Goal: Transaction & Acquisition: Purchase product/service

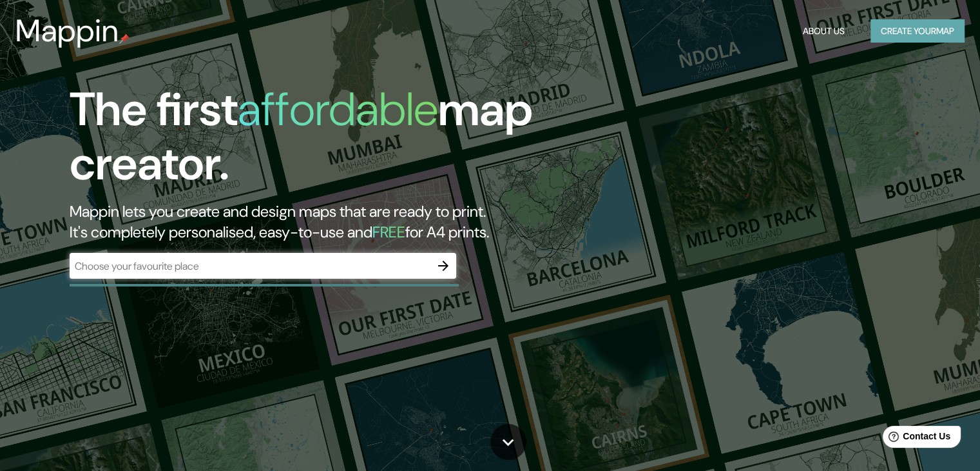
click at [883, 26] on button "Create your map" at bounding box center [918, 31] width 94 height 24
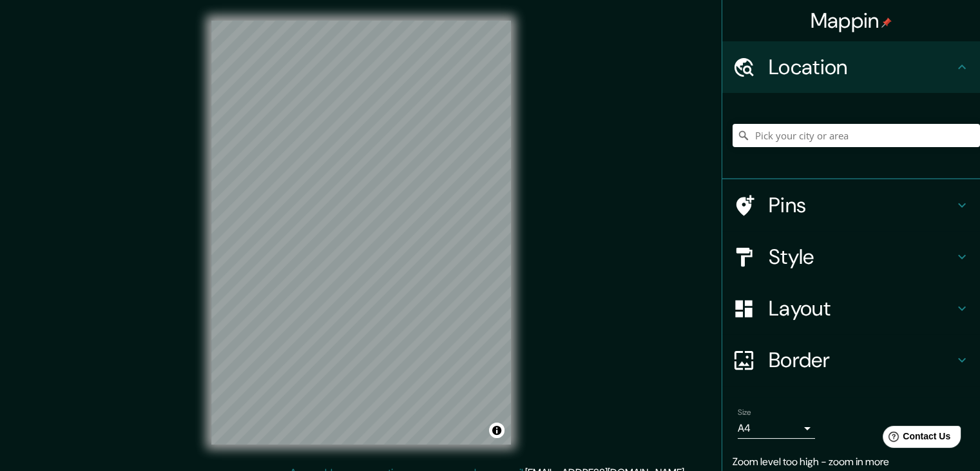
click at [629, 142] on div "Mappin Location Pins Style Layout Border Choose a border. Hint : you can make l…" at bounding box center [490, 242] width 980 height 485
click at [816, 128] on input "Pick your city or area" at bounding box center [856, 135] width 247 height 23
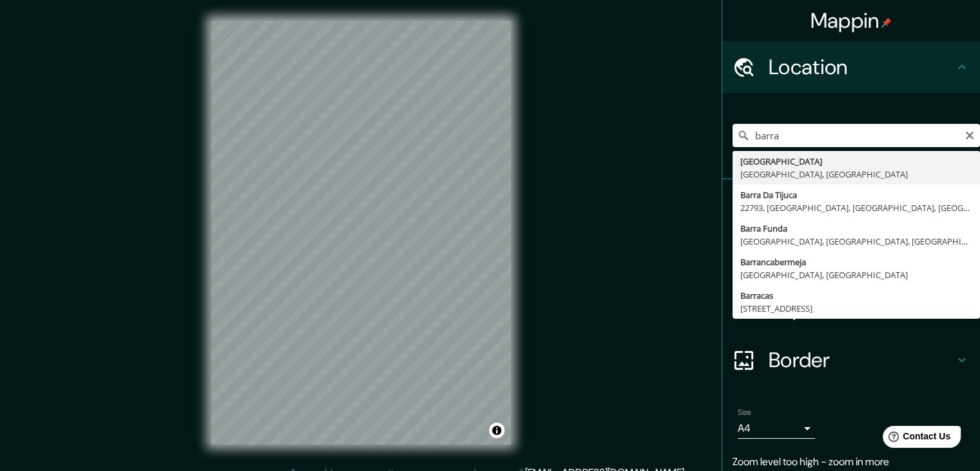
type input "Barranquilla, Atlántico, Colombia"
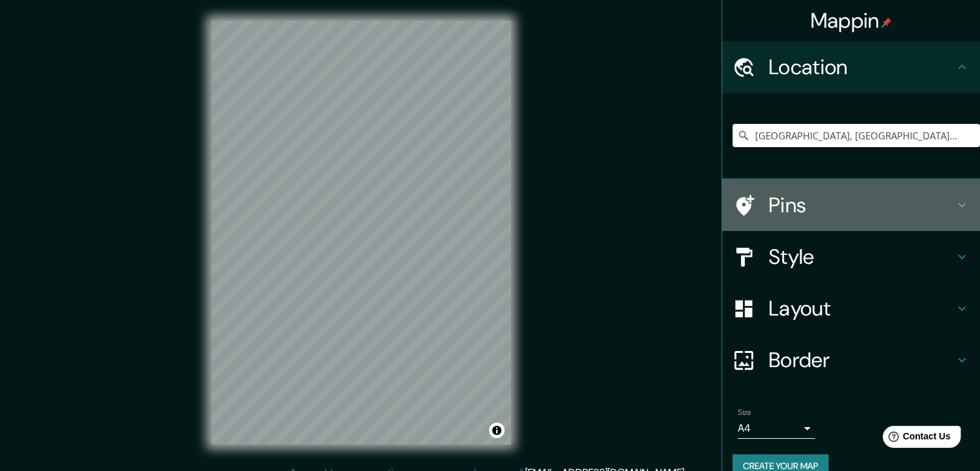
click at [823, 202] on h4 "Pins" at bounding box center [862, 205] width 186 height 26
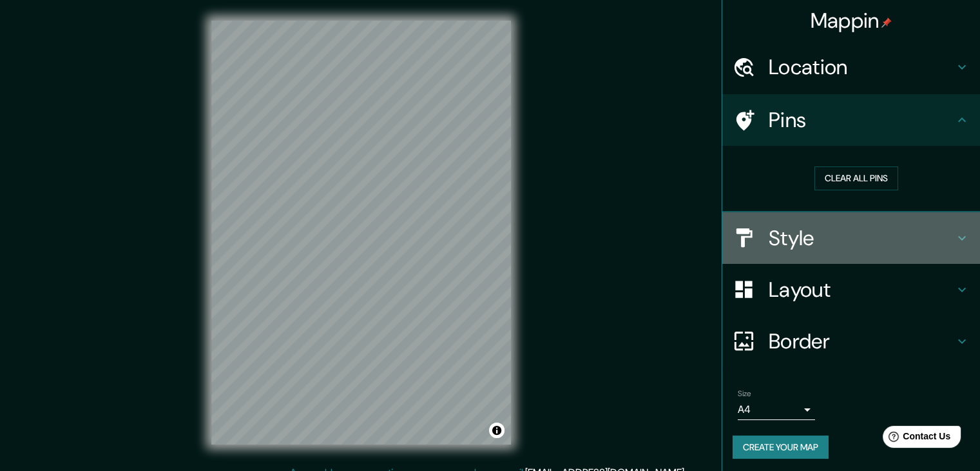
click at [805, 231] on h4 "Style" at bounding box center [862, 238] width 186 height 26
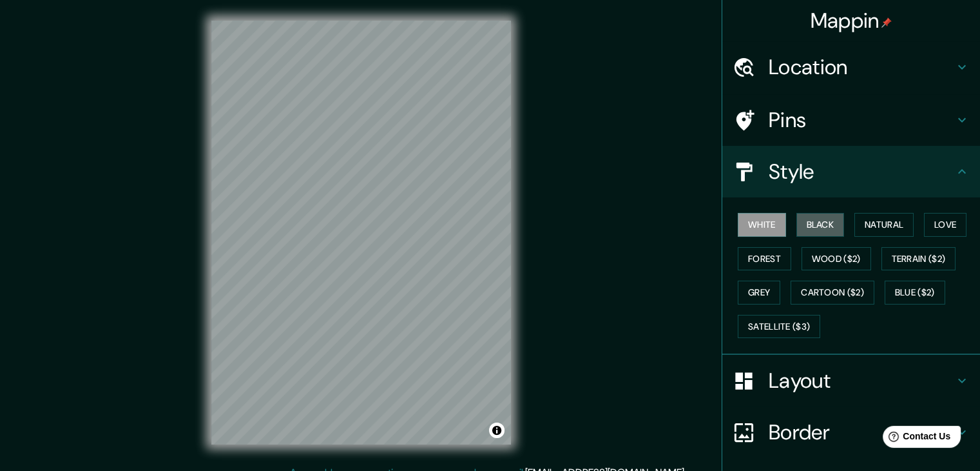
click at [805, 231] on button "Black" at bounding box center [821, 225] width 48 height 24
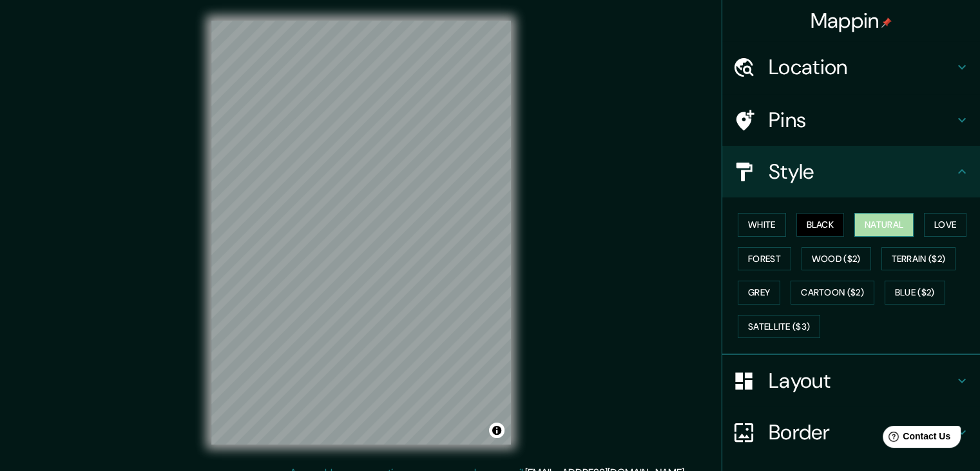
click at [868, 229] on button "Natural" at bounding box center [884, 225] width 59 height 24
click at [928, 228] on button "Love" at bounding box center [945, 225] width 43 height 24
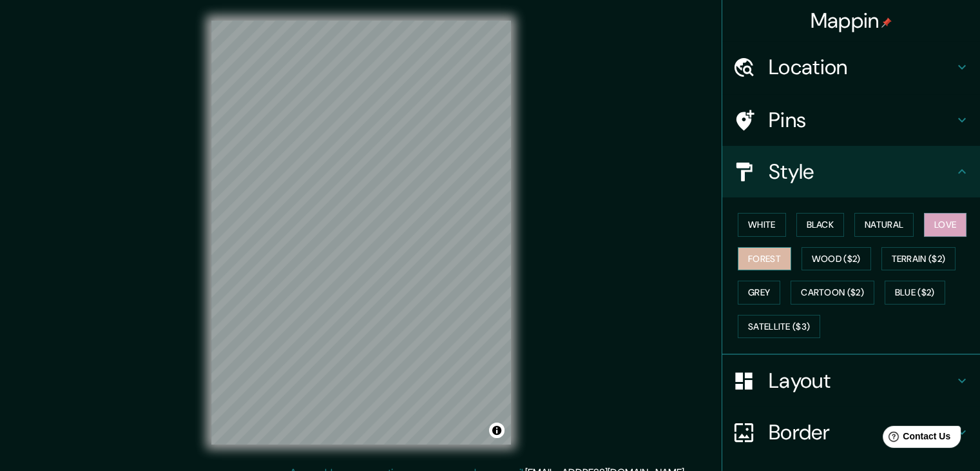
click at [746, 256] on button "Forest" at bounding box center [764, 259] width 53 height 24
click at [567, 328] on div "Mappin Location Barranquilla, Atlántico, Colombia Pins Style White Black Natura…" at bounding box center [490, 242] width 980 height 485
click at [515, 296] on div "© Mapbox © OpenStreetMap Improve this map" at bounding box center [361, 232] width 341 height 465
drag, startPoint x: 515, startPoint y: 296, endPoint x: 590, endPoint y: 301, distance: 75.6
click at [590, 301] on div "Mappin Location Barranquilla, Atlántico, Colombia Pins Style White Black Natura…" at bounding box center [490, 242] width 980 height 485
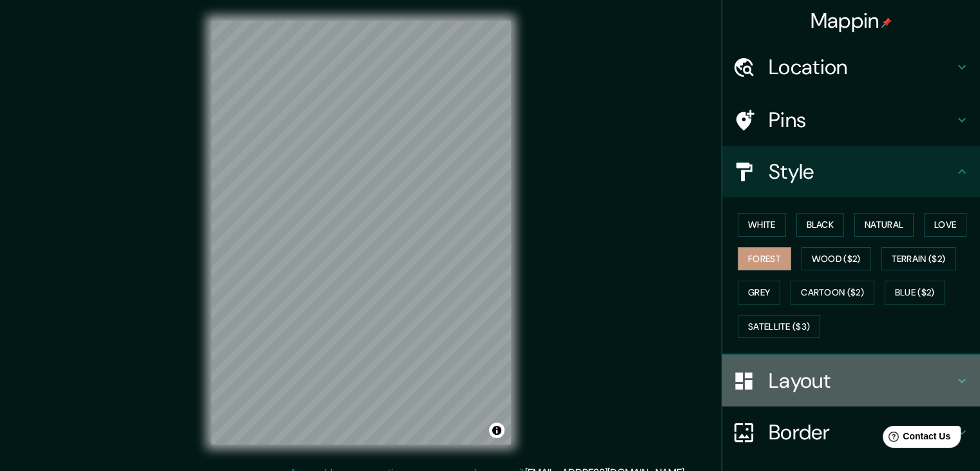
click at [826, 378] on h4 "Layout" at bounding box center [862, 380] width 186 height 26
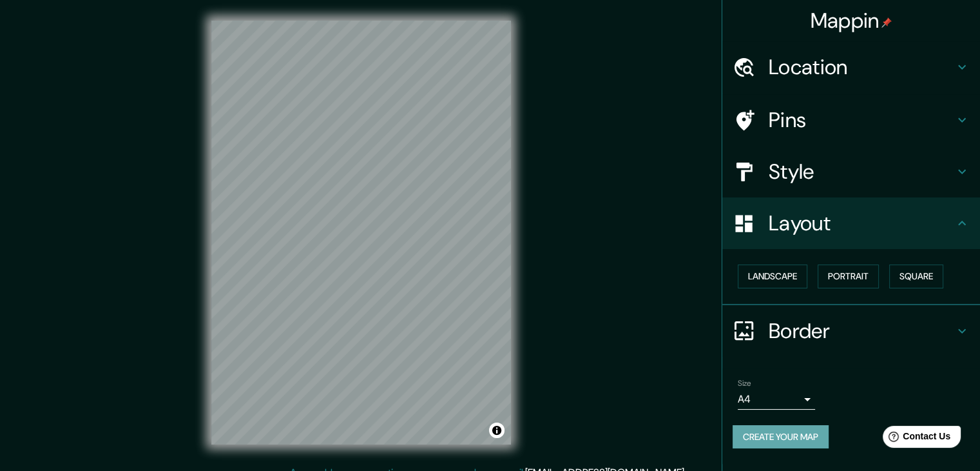
click at [779, 427] on button "Create your map" at bounding box center [781, 437] width 96 height 24
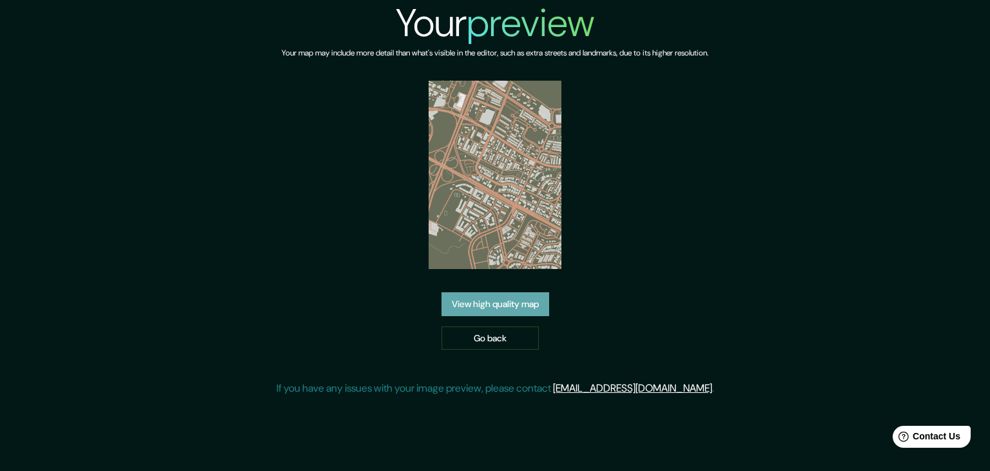
click at [516, 305] on link "View high quality map" at bounding box center [495, 304] width 108 height 24
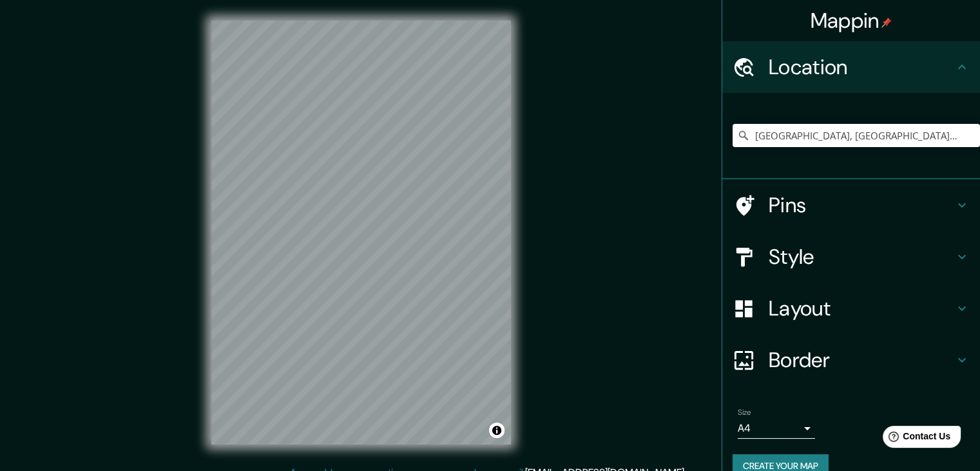
click at [910, 137] on input "[GEOGRAPHIC_DATA], [GEOGRAPHIC_DATA], [GEOGRAPHIC_DATA]" at bounding box center [856, 135] width 247 height 23
click at [737, 136] on icon at bounding box center [743, 135] width 13 height 13
click at [737, 137] on icon at bounding box center [743, 135] width 13 height 13
click at [913, 150] on div "Barranquilla, Atlántico, Colombia" at bounding box center [856, 135] width 247 height 64
